Goal: Task Accomplishment & Management: Complete application form

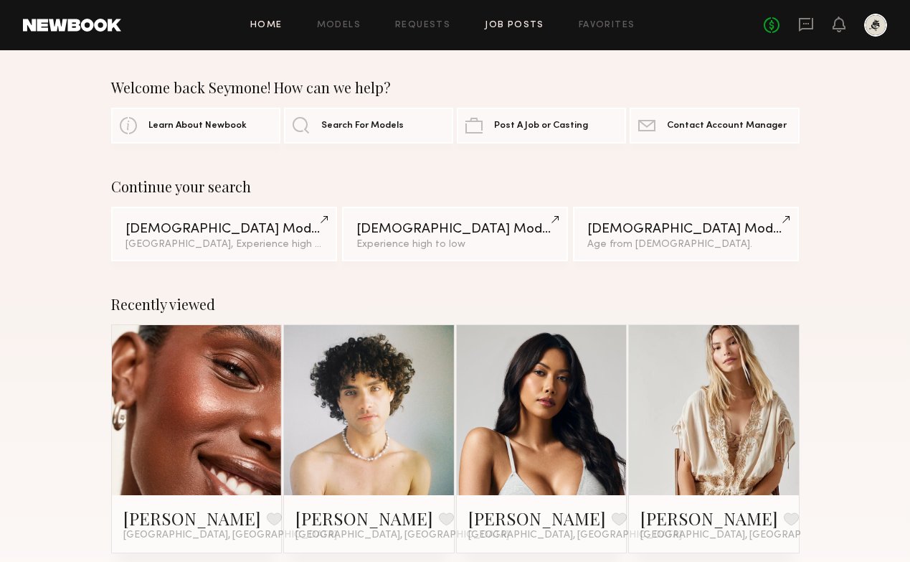
click at [489, 22] on link "Job Posts" at bounding box center [515, 25] width 60 height 9
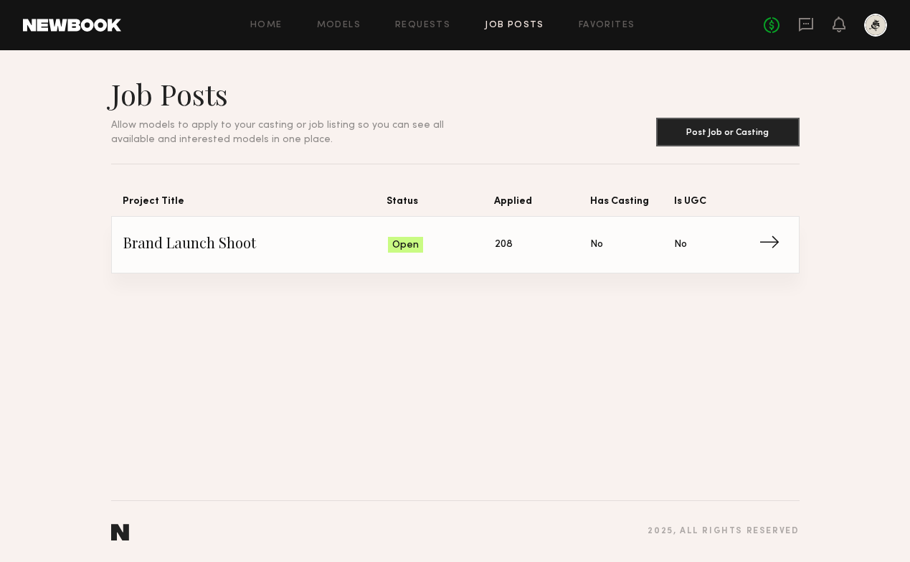
click at [687, 241] on span "No" at bounding box center [680, 245] width 13 height 16
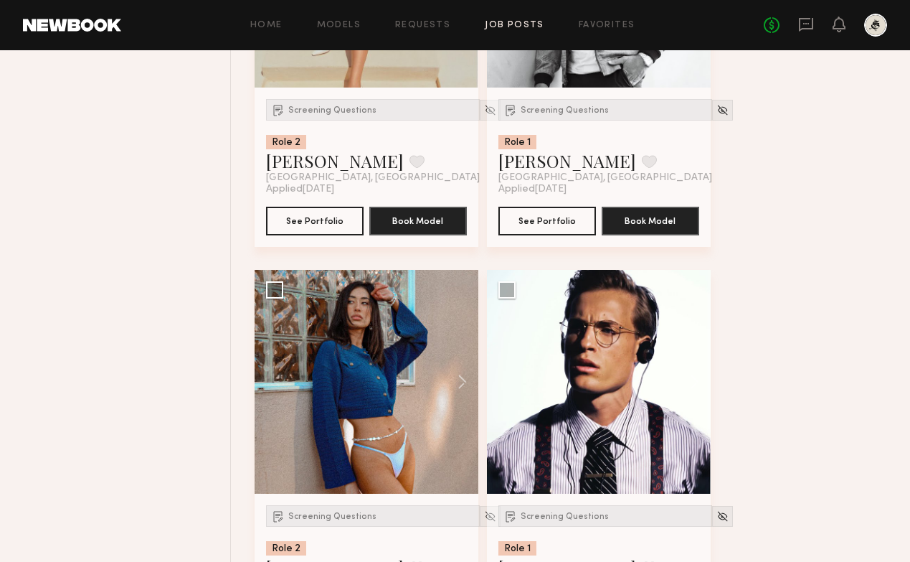
scroll to position [842, 0]
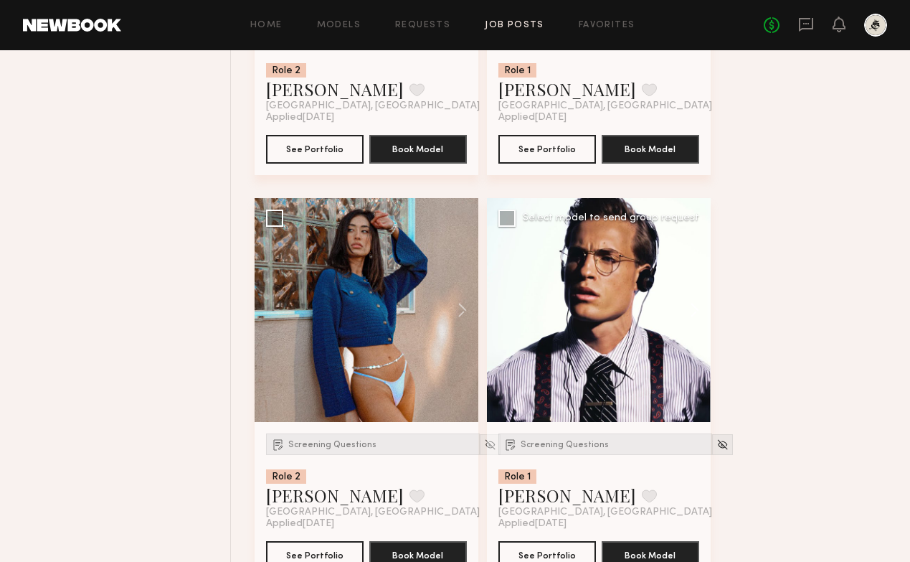
click at [691, 311] on button at bounding box center [688, 310] width 46 height 224
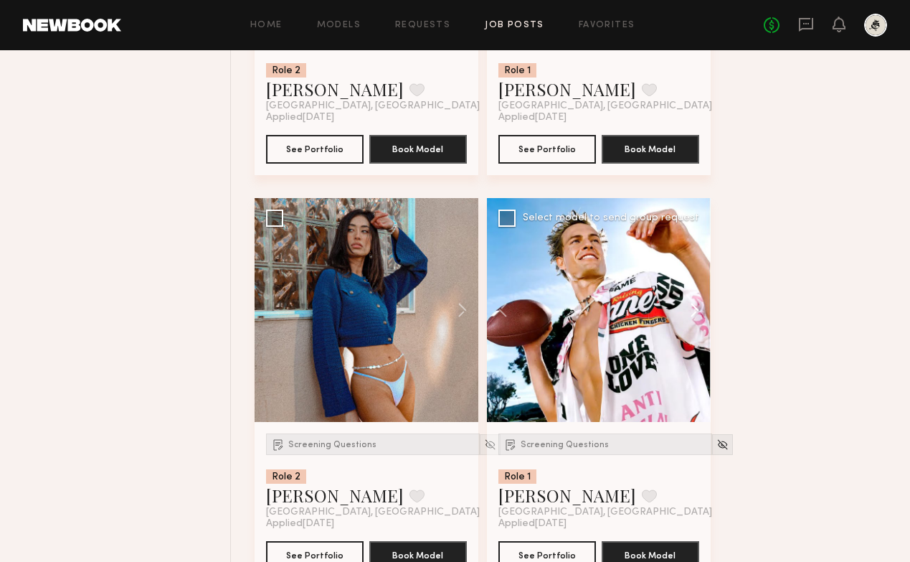
click at [691, 311] on button at bounding box center [688, 310] width 46 height 224
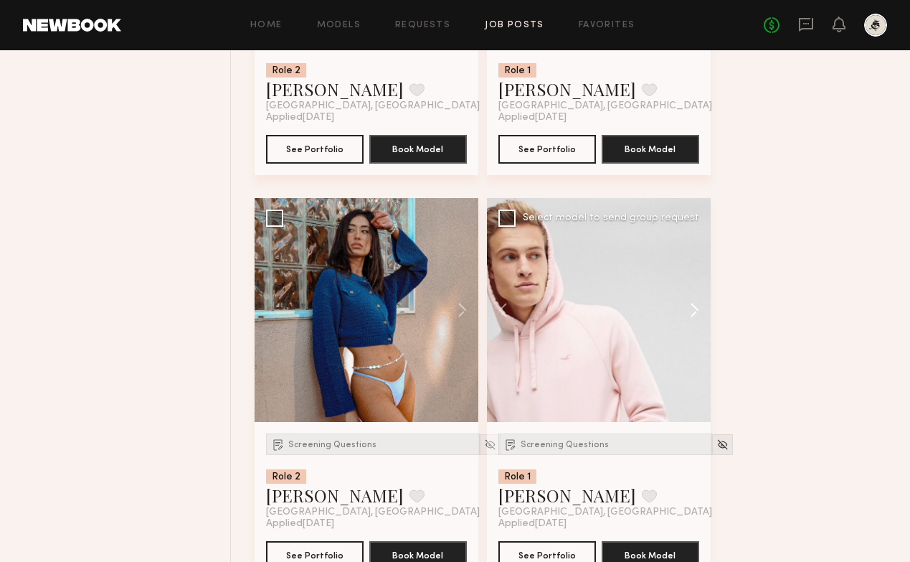
click at [691, 311] on button at bounding box center [688, 310] width 46 height 224
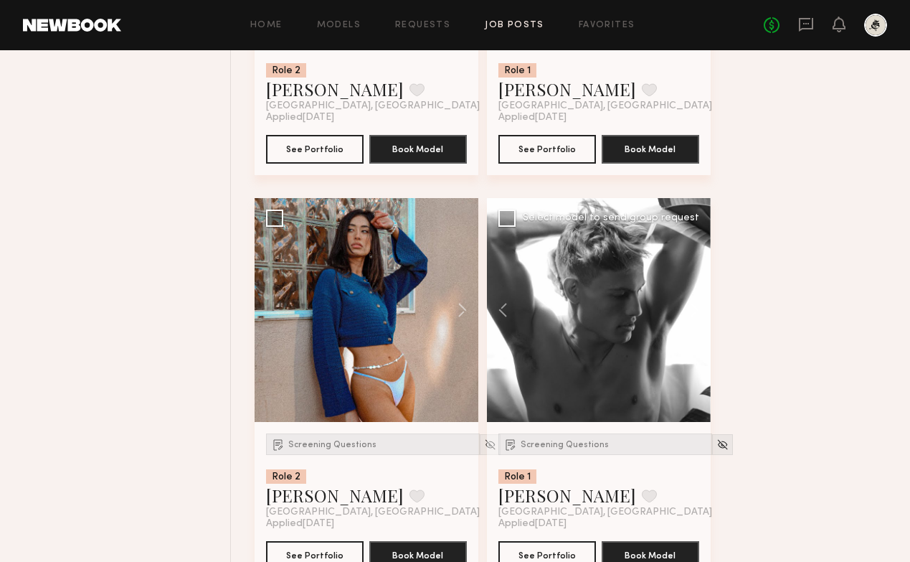
click at [691, 311] on button at bounding box center [688, 310] width 46 height 224
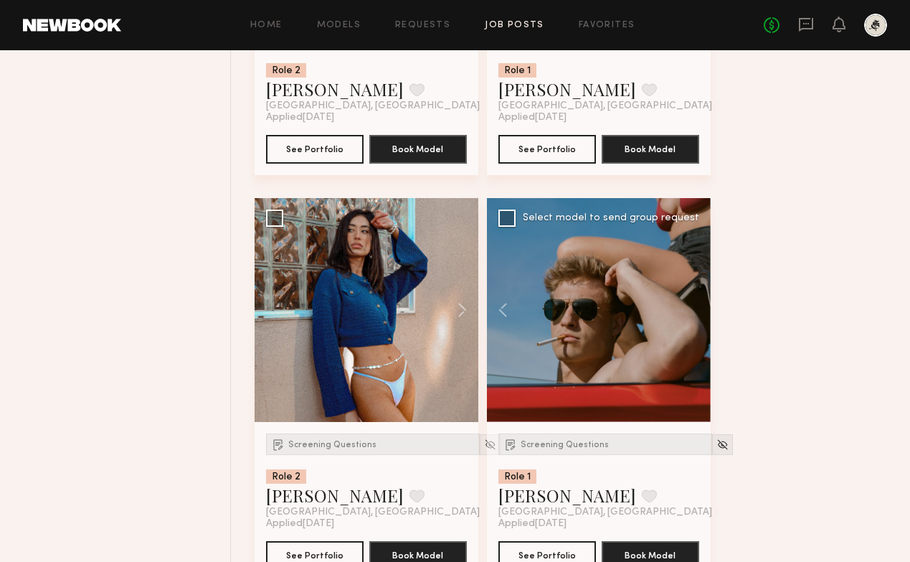
click at [691, 311] on div at bounding box center [599, 310] width 224 height 224
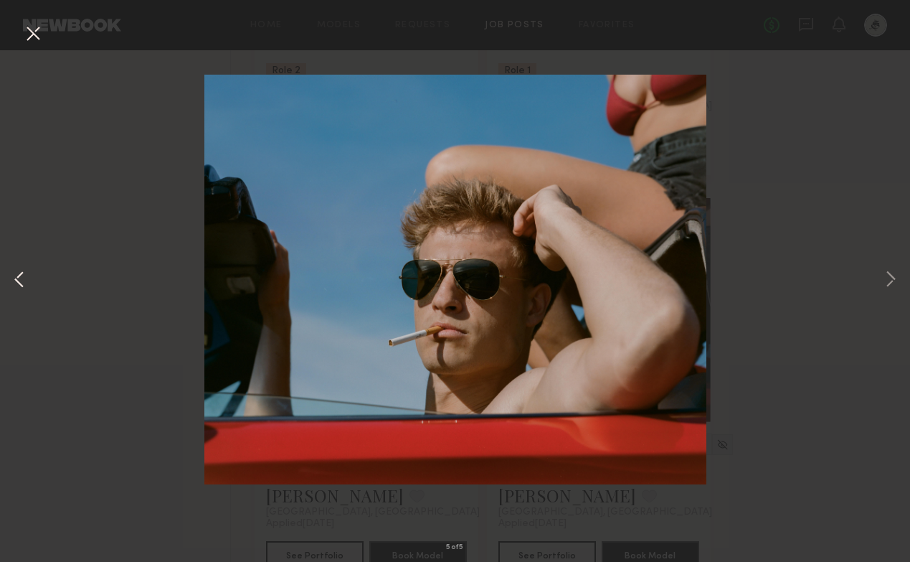
click at [20, 289] on button at bounding box center [19, 280] width 17 height 449
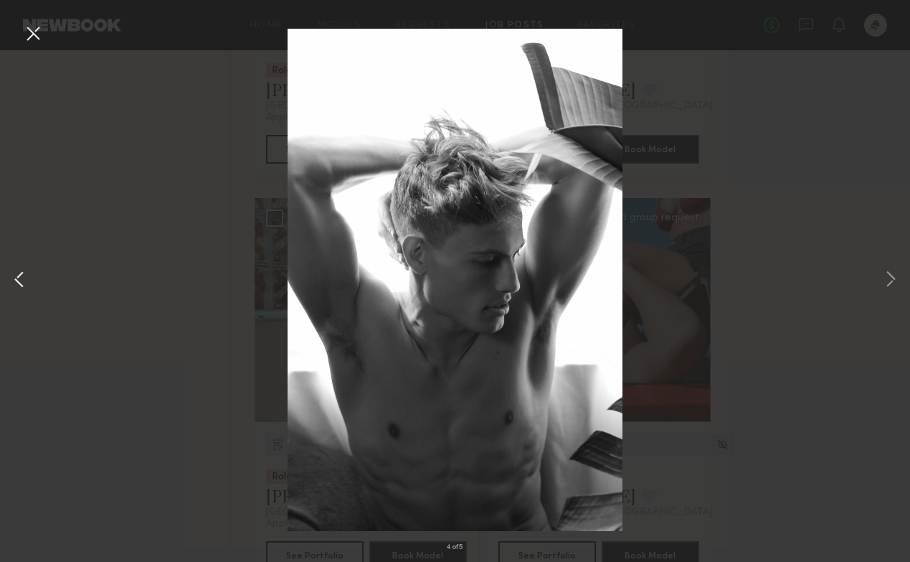
click at [20, 283] on button at bounding box center [19, 280] width 17 height 449
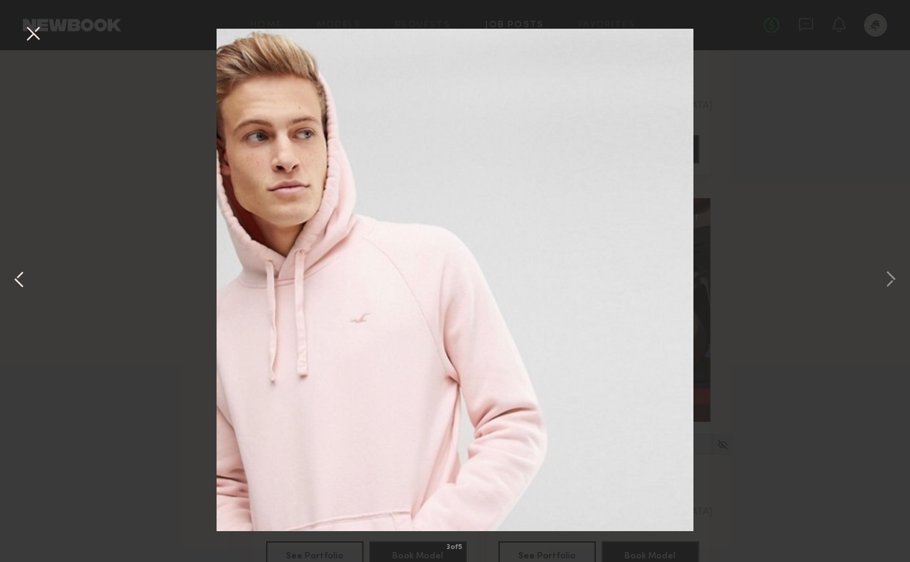
click at [20, 283] on button at bounding box center [19, 280] width 17 height 449
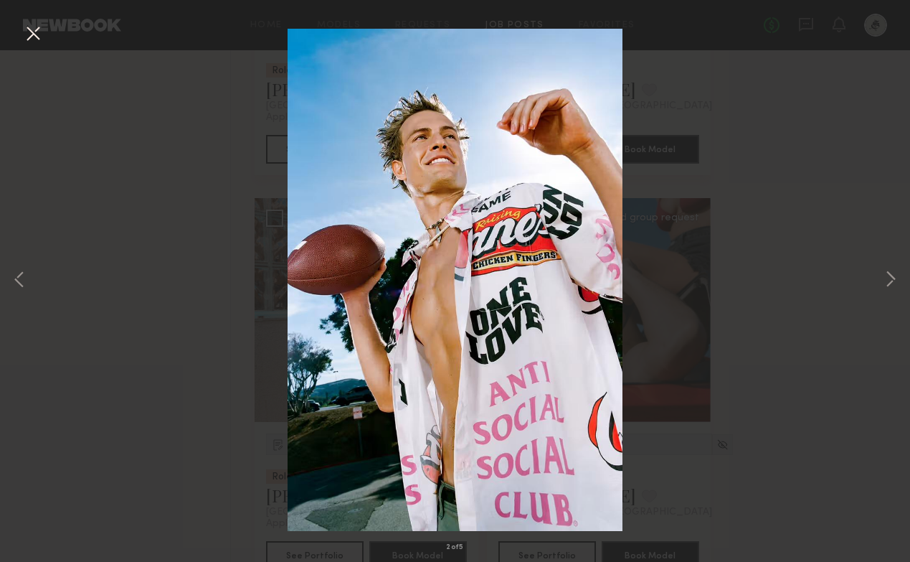
click at [30, 36] on button at bounding box center [33, 35] width 23 height 26
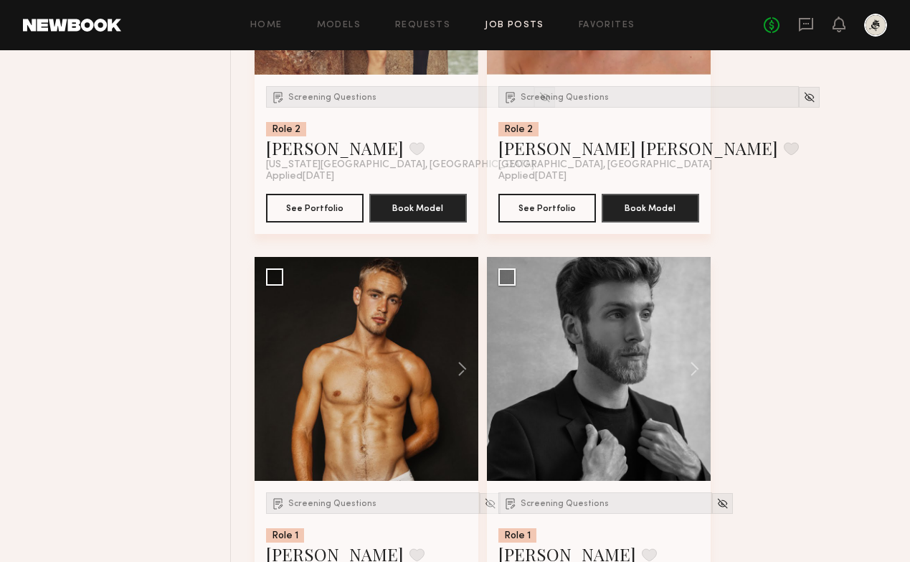
scroll to position [4037, 0]
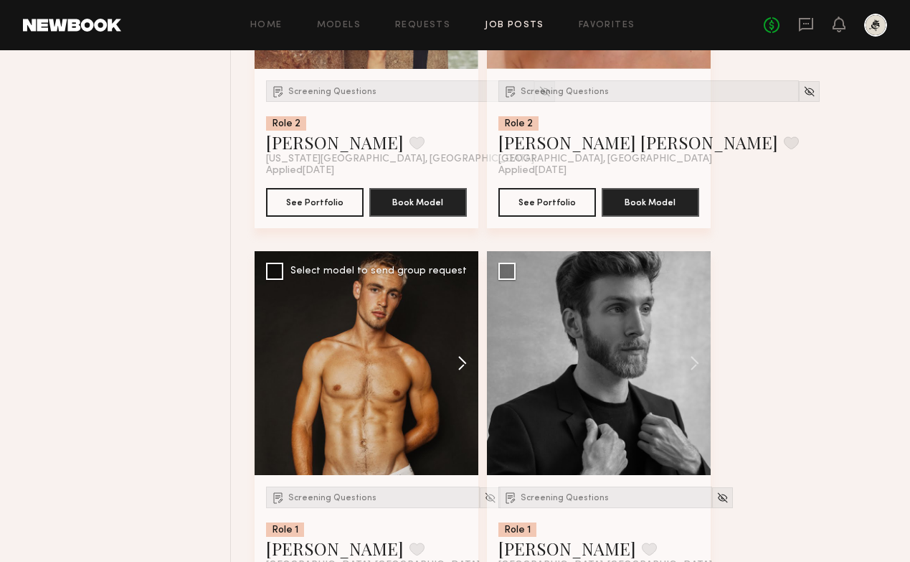
click at [461, 363] on button at bounding box center [456, 363] width 46 height 224
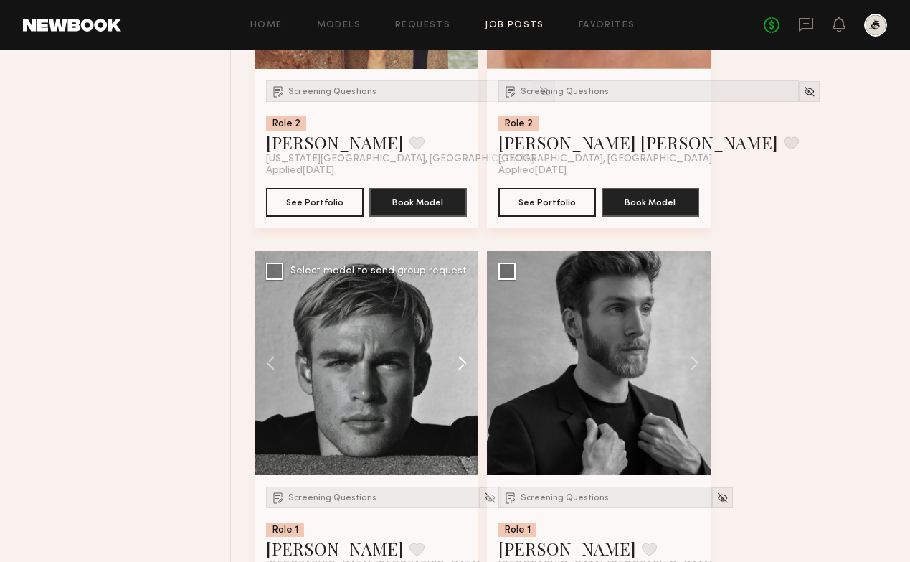
click at [461, 363] on button at bounding box center [456, 363] width 46 height 224
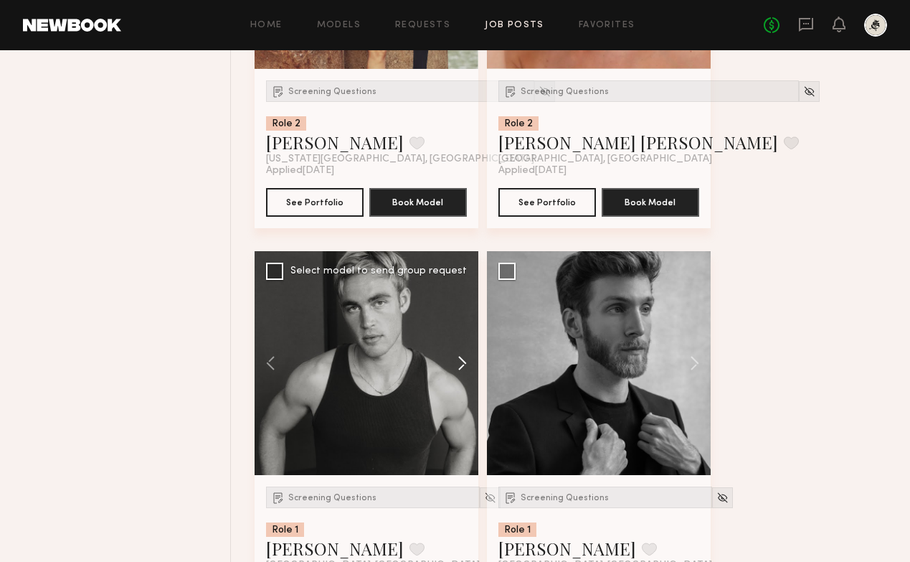
click at [461, 363] on button at bounding box center [456, 363] width 46 height 224
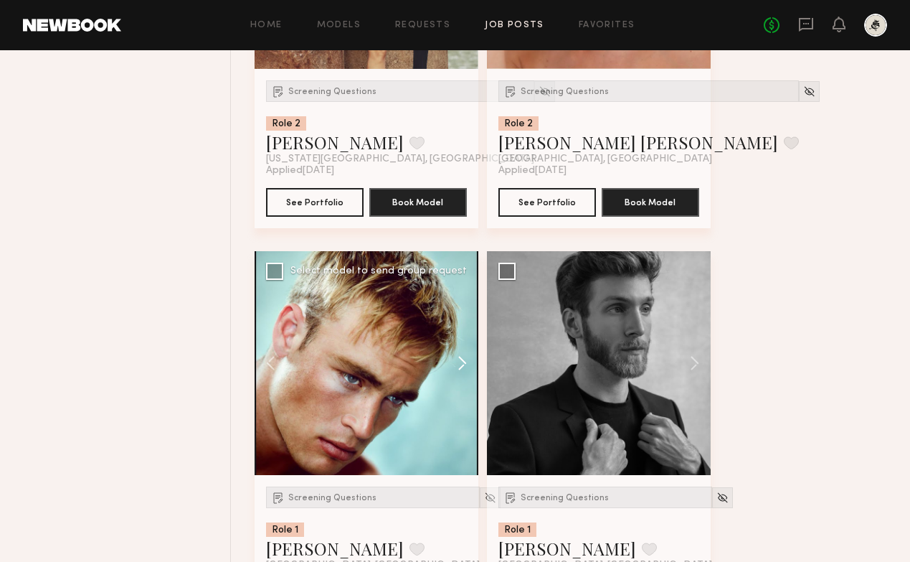
click at [461, 363] on button at bounding box center [456, 363] width 46 height 224
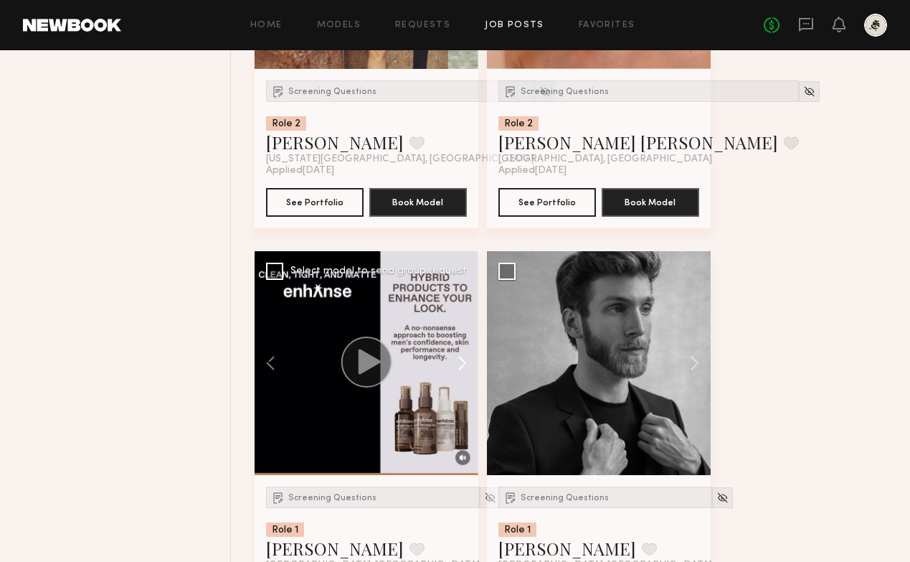
click at [461, 363] on button at bounding box center [456, 363] width 46 height 224
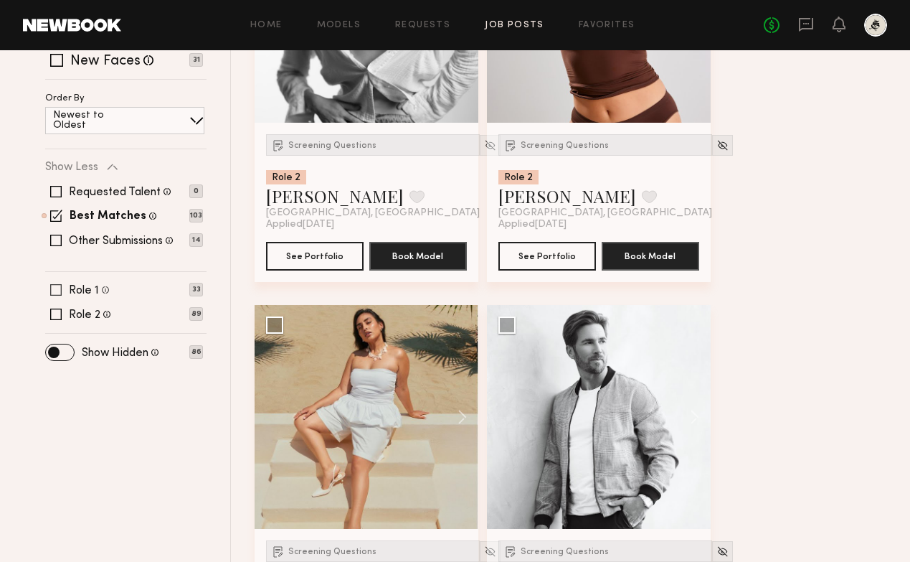
scroll to position [335, 0]
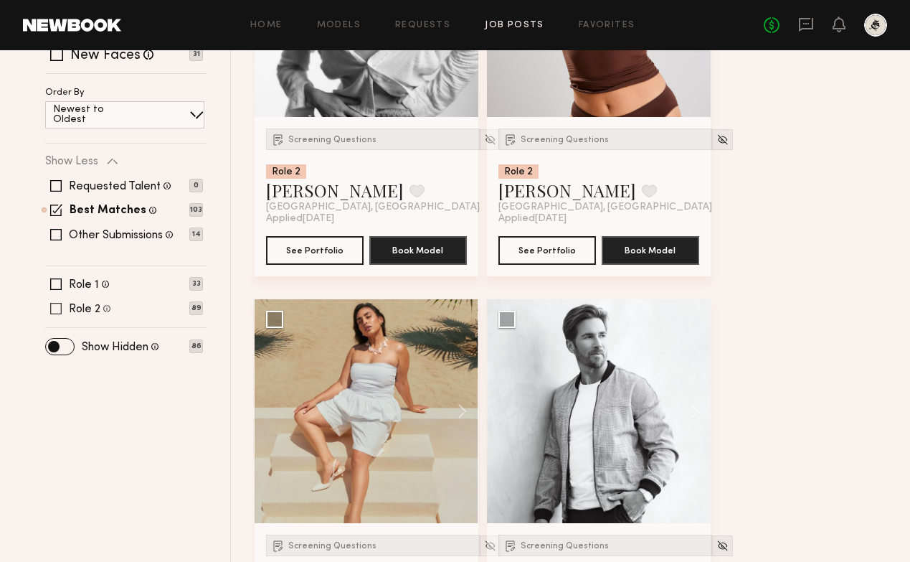
click at [91, 311] on label "Role 2" at bounding box center [85, 308] width 32 height 11
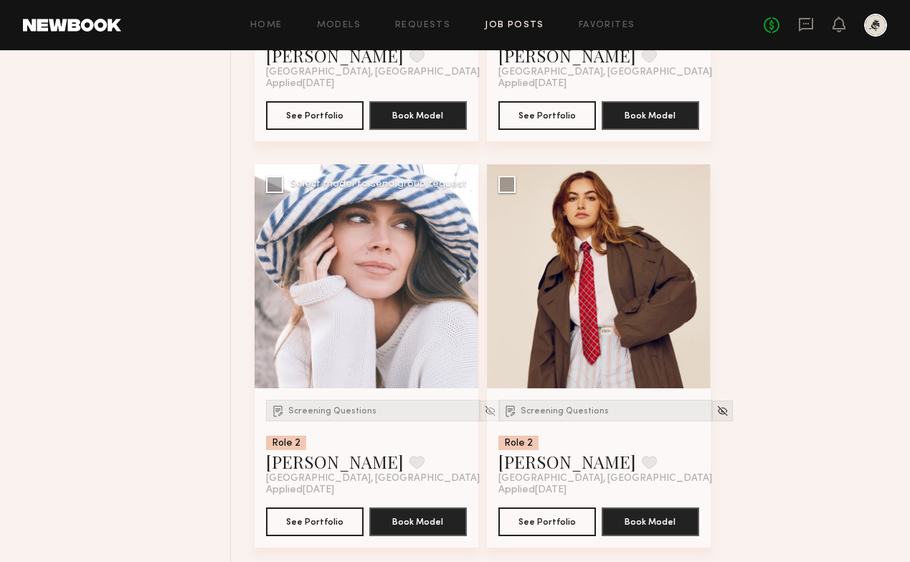
scroll to position [1392, 0]
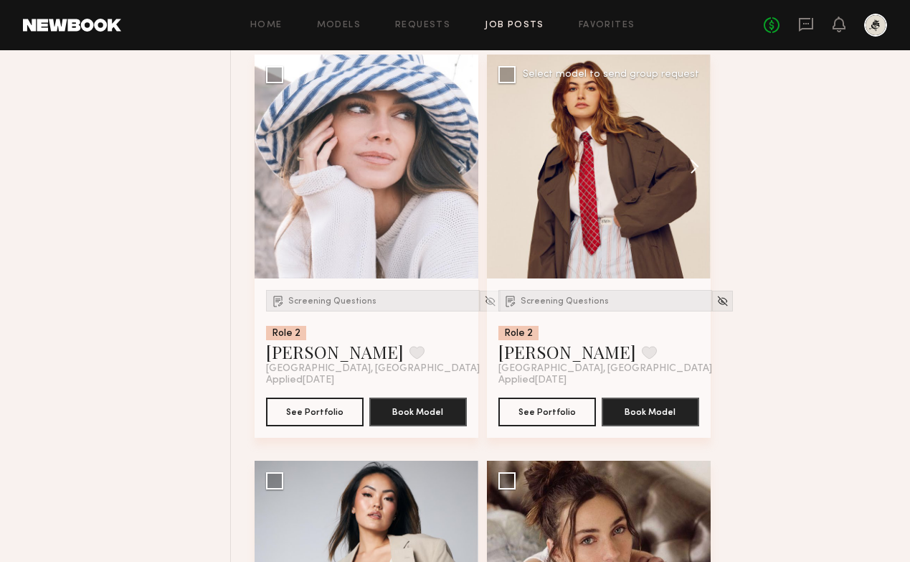
click at [693, 169] on button at bounding box center [688, 167] width 46 height 224
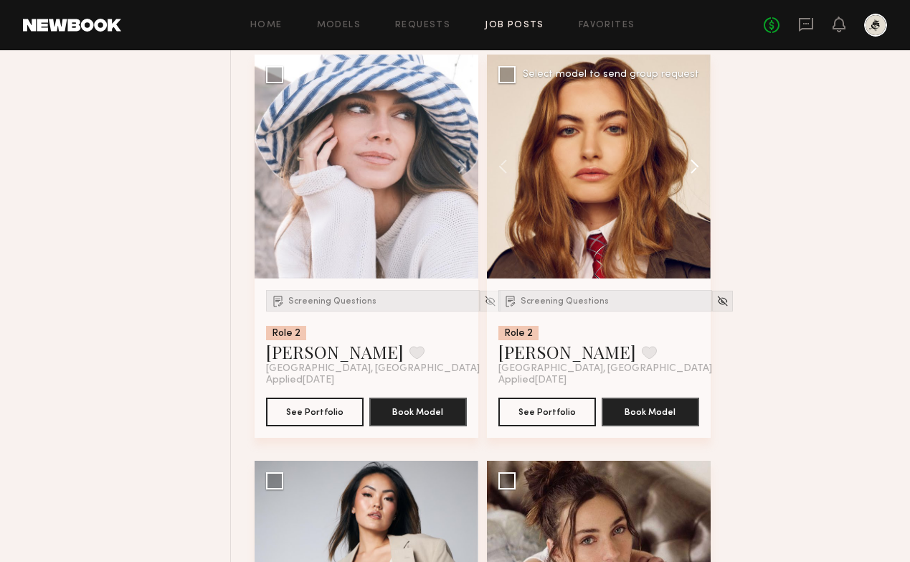
click at [693, 169] on button at bounding box center [688, 167] width 46 height 224
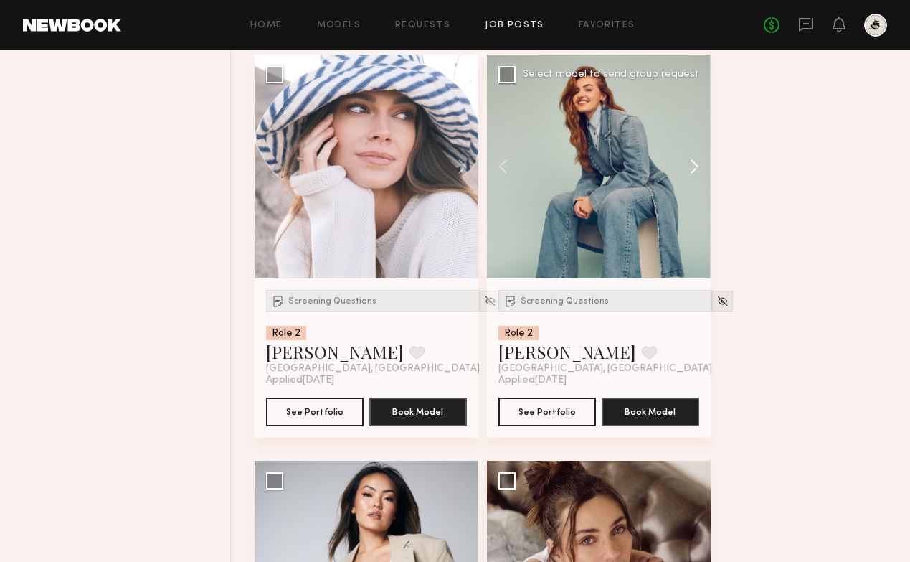
click at [693, 169] on button at bounding box center [688, 167] width 46 height 224
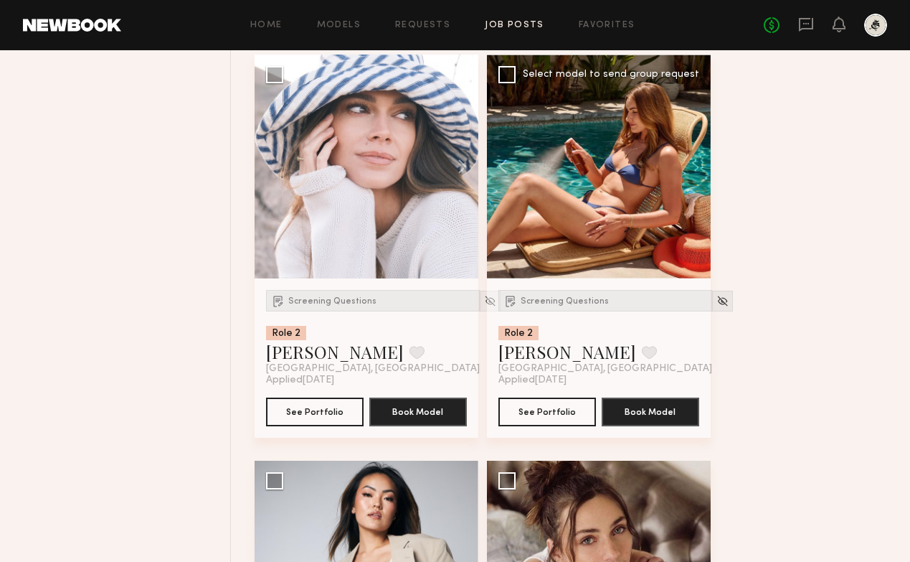
click at [693, 169] on div at bounding box center [599, 167] width 224 height 224
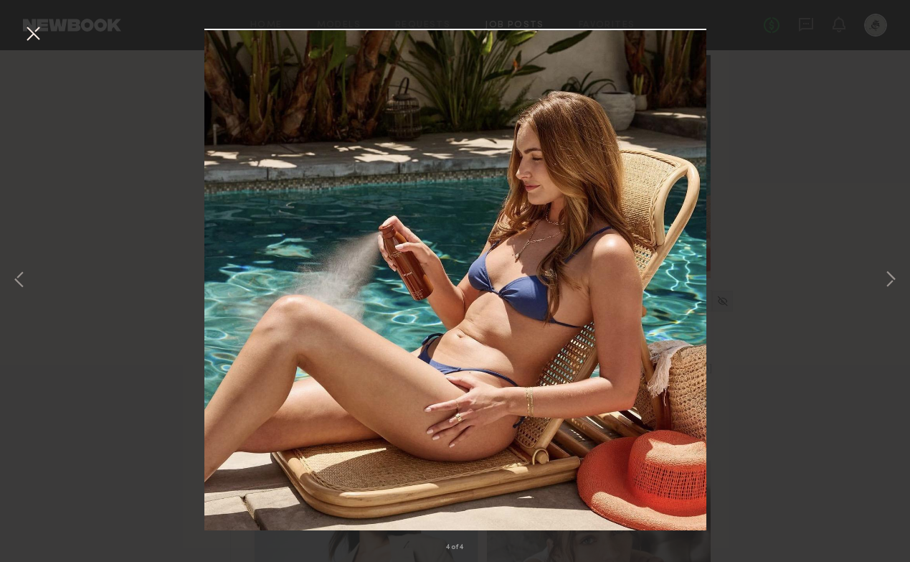
click at [784, 185] on div "4 of 4" at bounding box center [455, 281] width 910 height 562
click at [42, 38] on button at bounding box center [33, 35] width 23 height 26
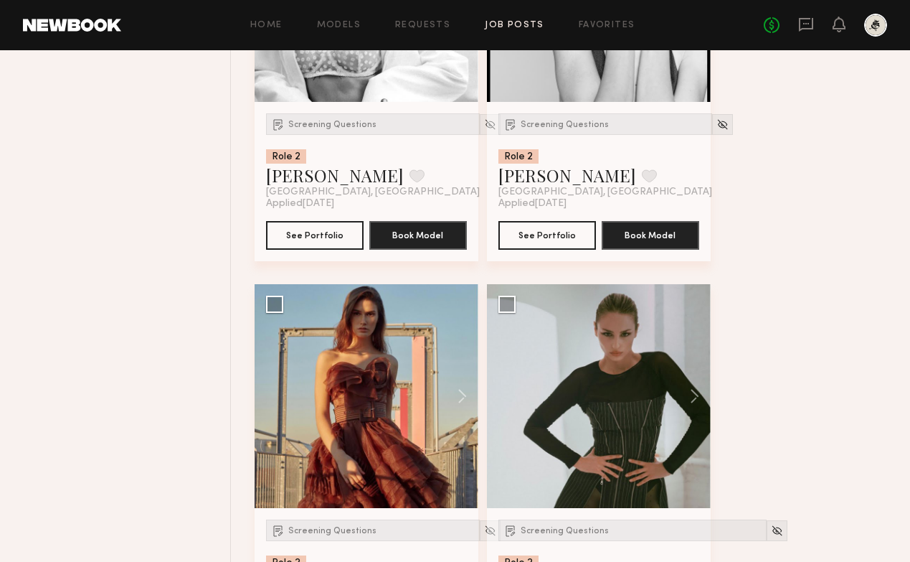
scroll to position [3700, 0]
